Goal: Information Seeking & Learning: Learn about a topic

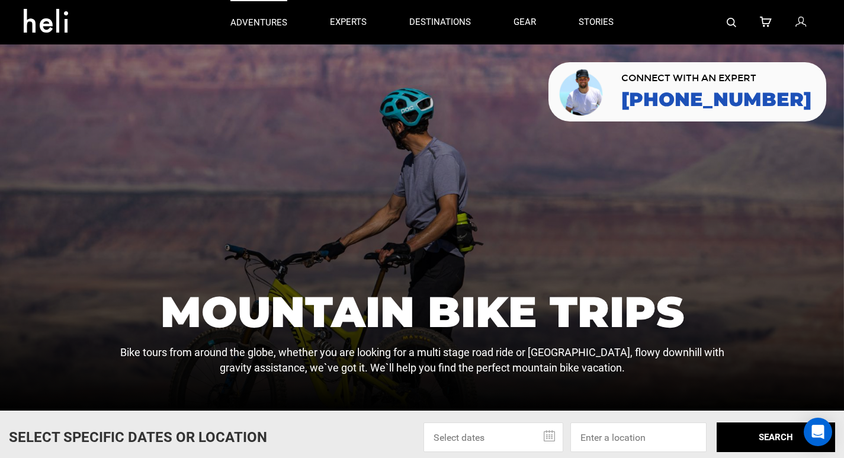
click at [259, 25] on p "adventures" at bounding box center [258, 23] width 57 height 12
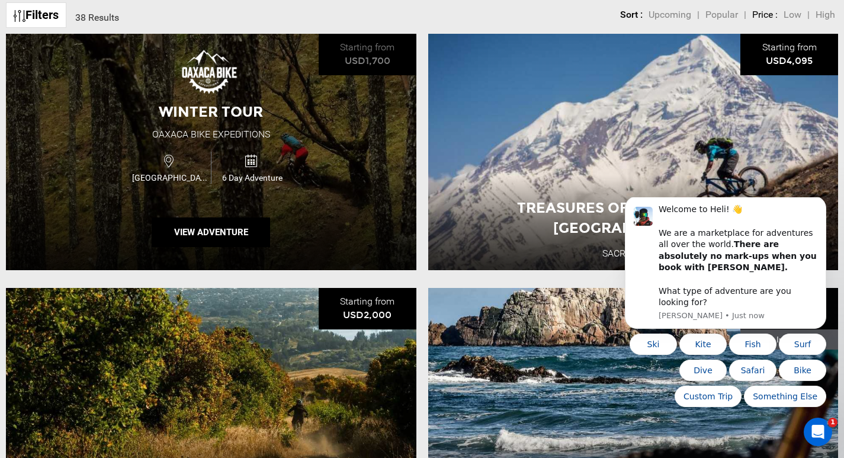
scroll to position [474, 0]
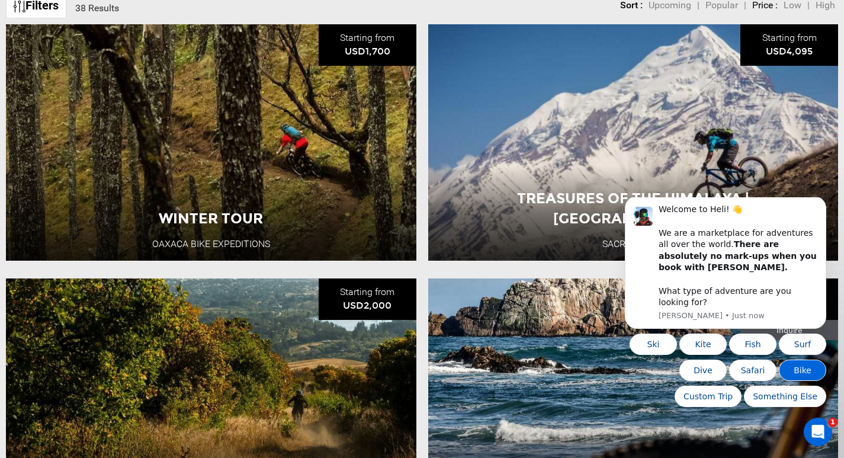
click at [801, 367] on button "Bike" at bounding box center [802, 369] width 47 height 21
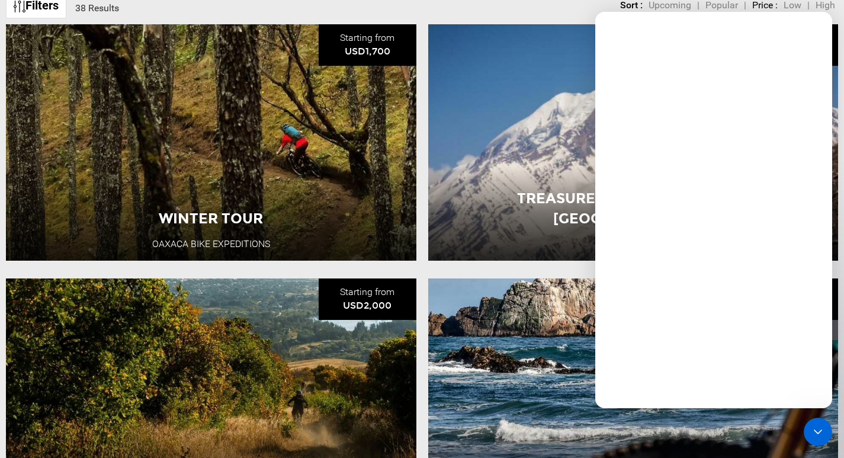
scroll to position [0, 0]
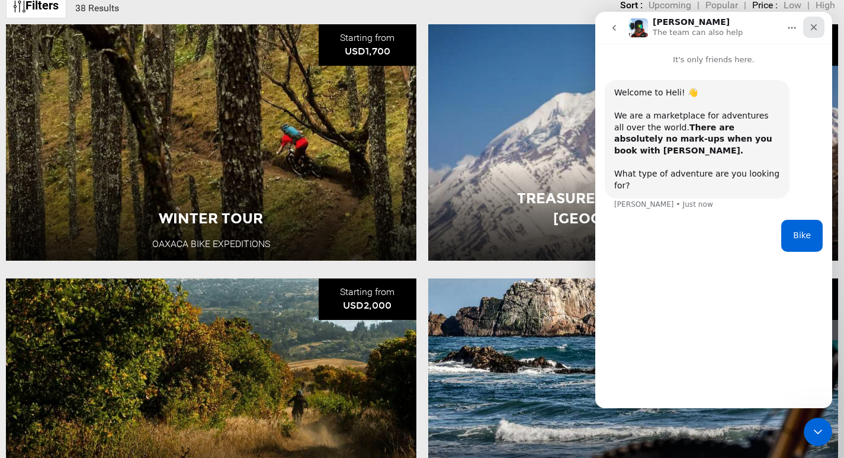
click at [812, 28] on icon "Close" at bounding box center [814, 27] width 7 height 7
